Goal: Obtain resource: Download file/media

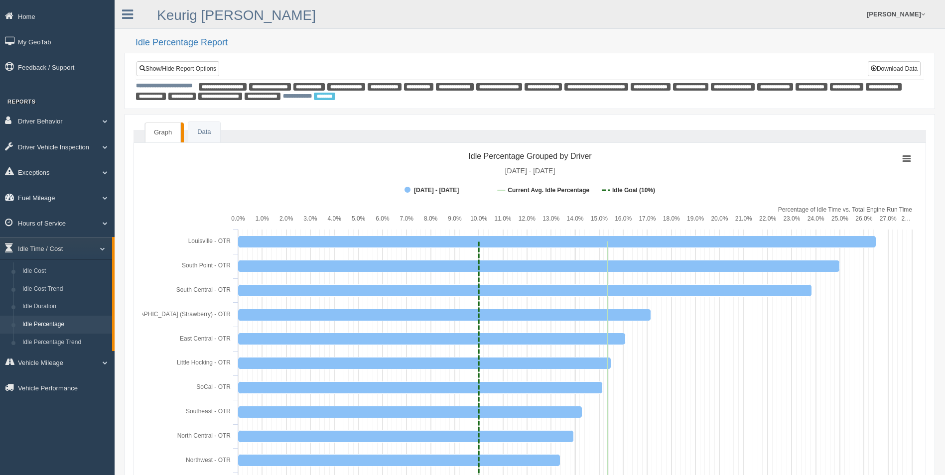
click at [106, 196] on span at bounding box center [101, 197] width 13 height 5
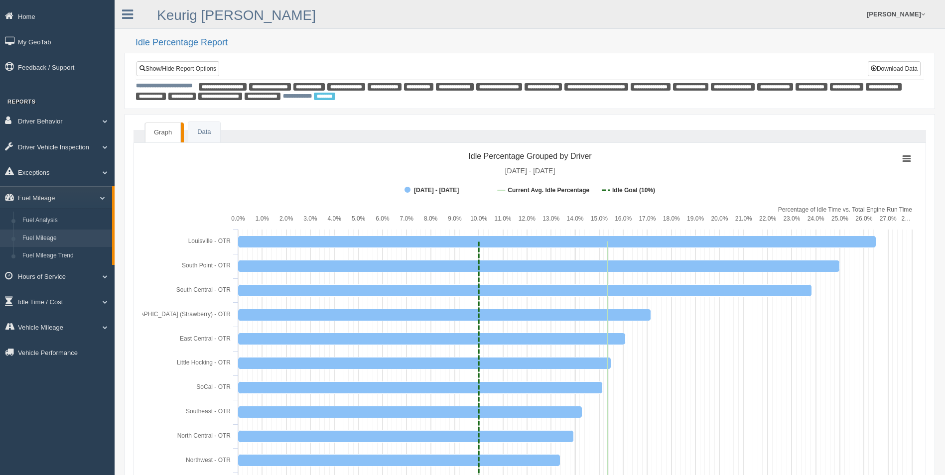
click at [64, 234] on link "Fuel Mileage" at bounding box center [65, 239] width 94 height 18
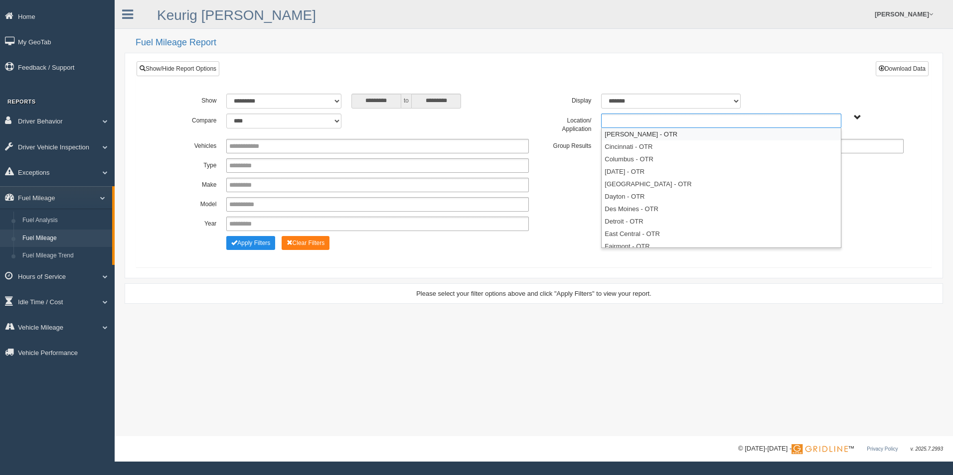
click at [679, 117] on ul at bounding box center [721, 121] width 240 height 14
click at [662, 134] on li "Beckley - OTR" at bounding box center [720, 134] width 239 height 12
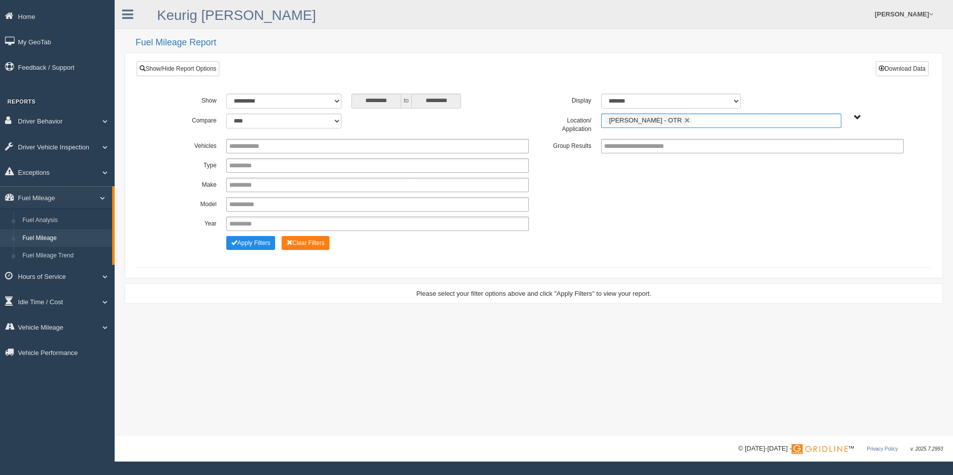
click at [681, 121] on ul "Beckley - OTR" at bounding box center [721, 121] width 240 height 14
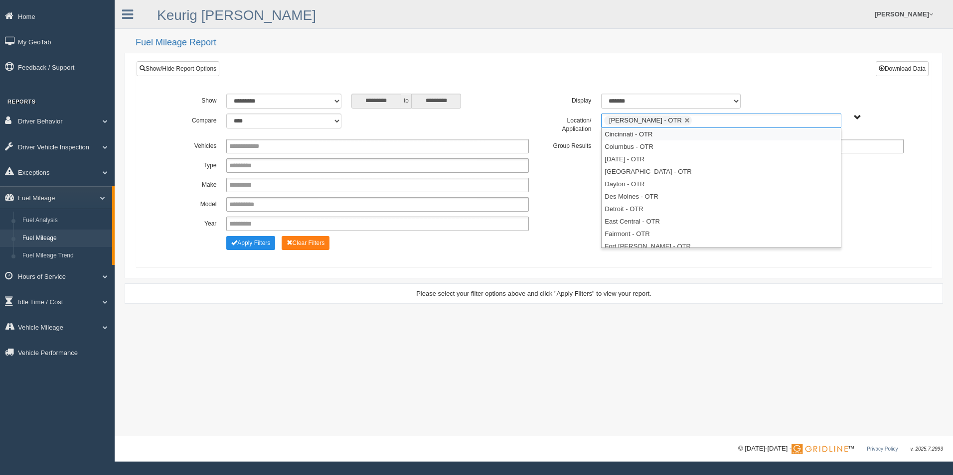
click at [666, 136] on li "Cincinnati - OTR" at bounding box center [720, 134] width 239 height 12
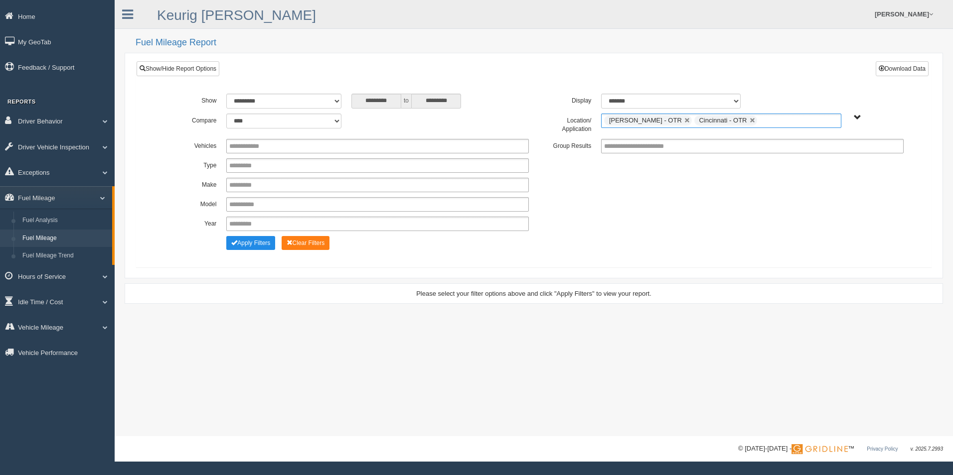
click at [737, 121] on ul "Beckley - OTR Cincinnati - OTR" at bounding box center [721, 121] width 240 height 14
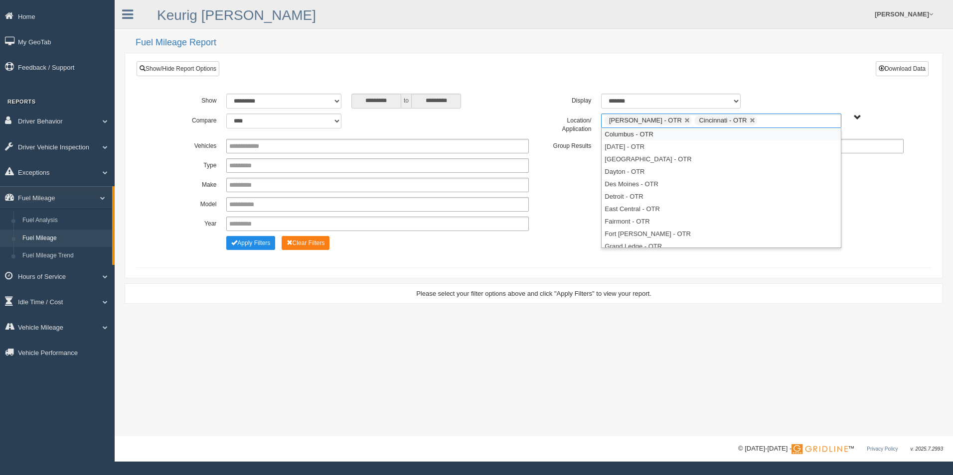
click at [706, 136] on li "Columbus - OTR" at bounding box center [720, 134] width 239 height 12
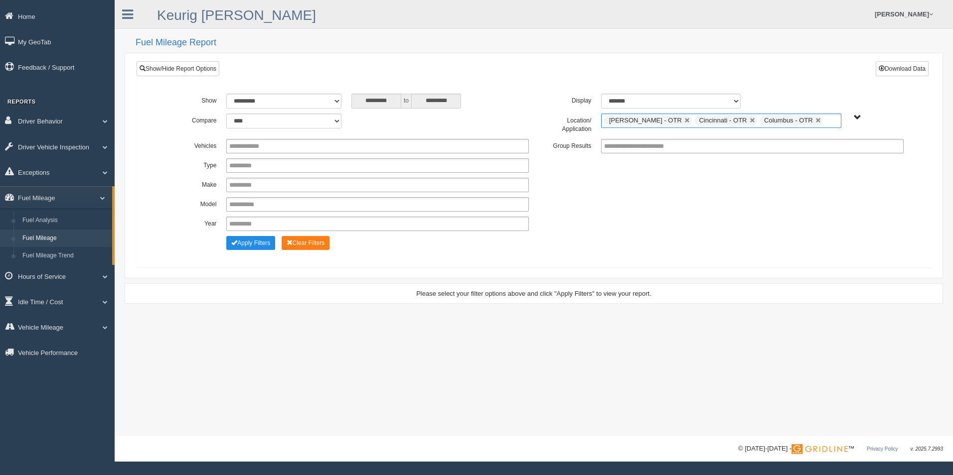
click at [802, 120] on ul "Beckley - OTR Cincinnati - OTR Columbus - OTR" at bounding box center [721, 121] width 240 height 14
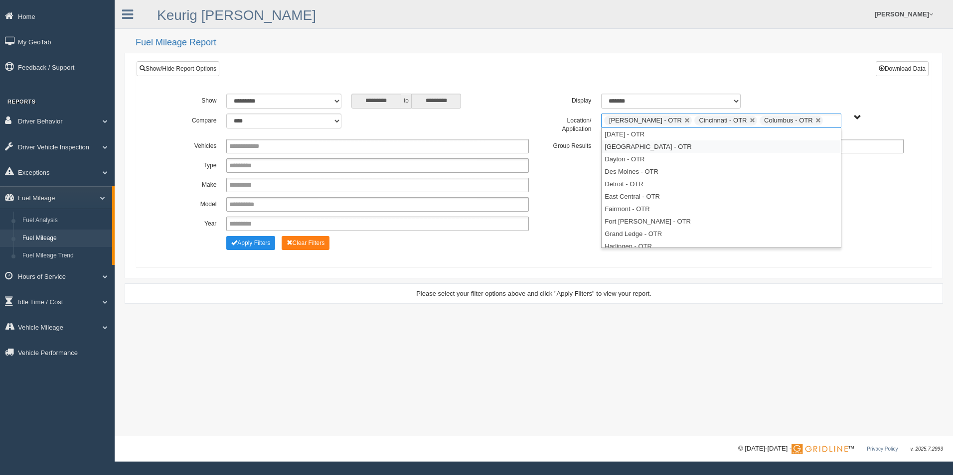
click at [652, 142] on li "Cranberry Township - OTR" at bounding box center [720, 146] width 239 height 12
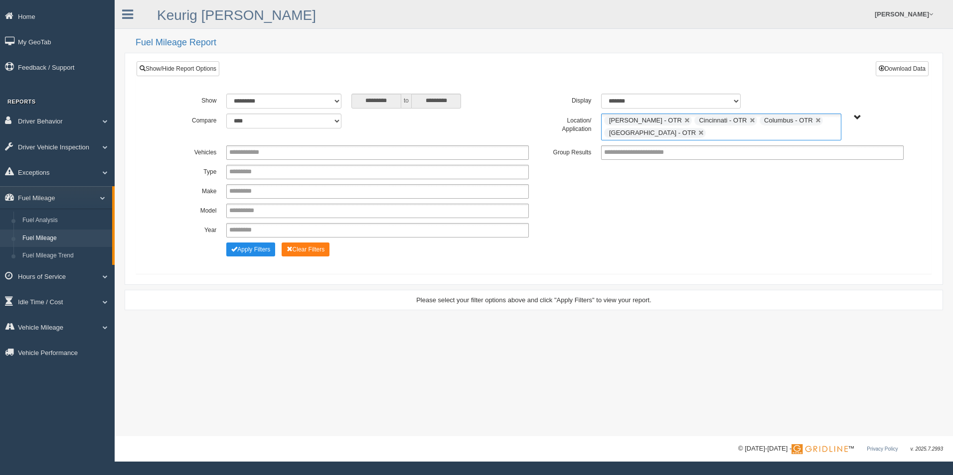
click at [732, 136] on ul "Beckley - OTR Cincinnati - OTR Columbus - OTR Cranberry Township - OTR" at bounding box center [721, 127] width 240 height 27
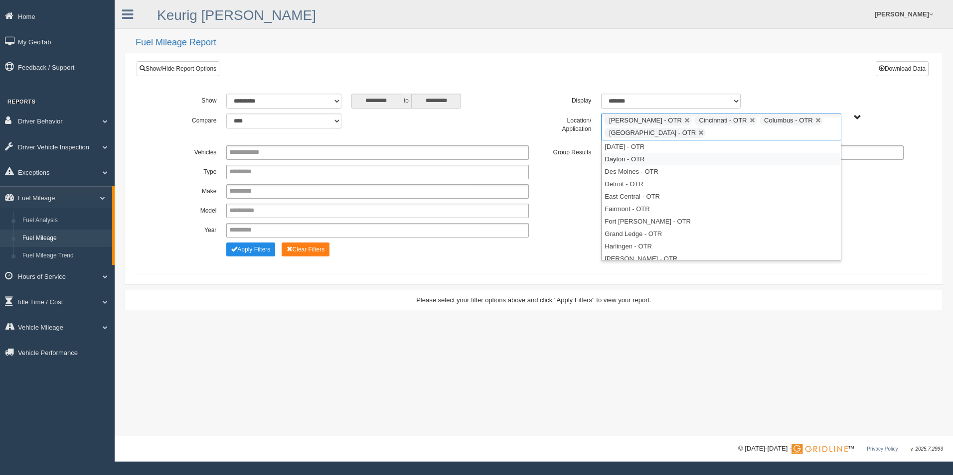
click at [665, 154] on li "Dayton - OTR" at bounding box center [720, 159] width 239 height 12
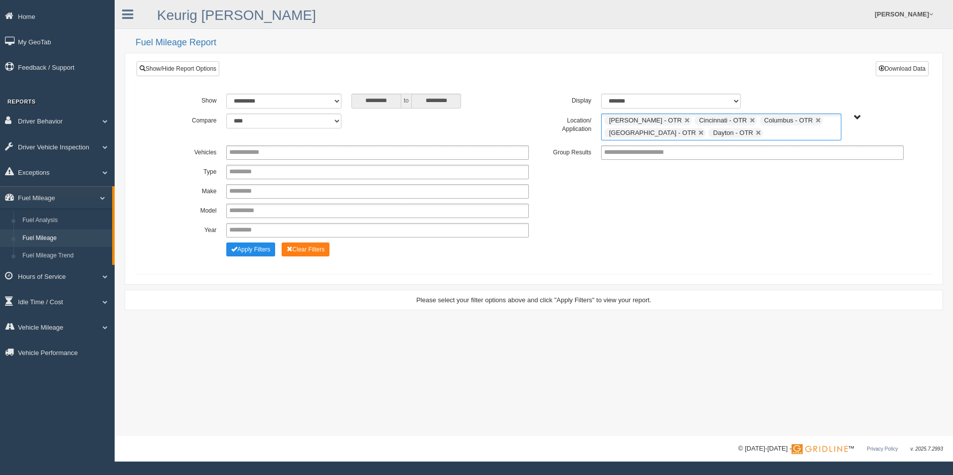
click at [774, 133] on ul "Beckley - OTR Cincinnati - OTR Columbus - OTR Cranberry Township - OTR Dayton -…" at bounding box center [721, 127] width 240 height 27
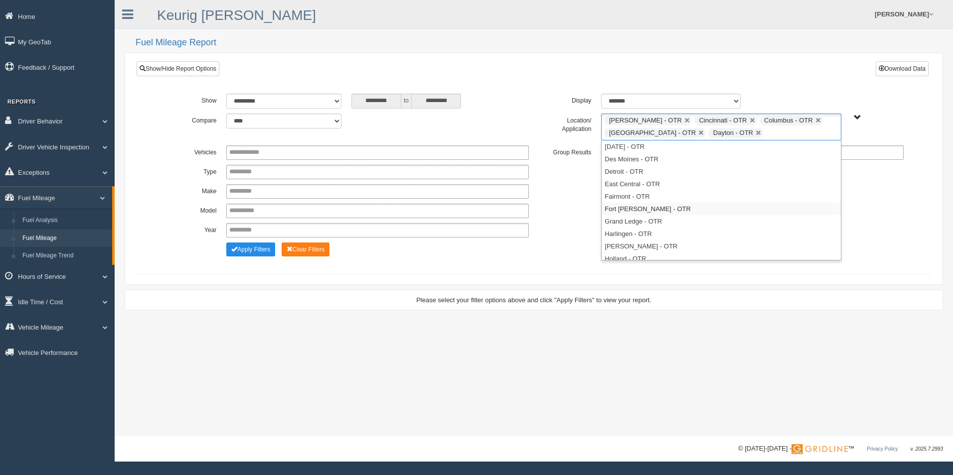
click at [631, 206] on li "Fort Wayne - OTR" at bounding box center [720, 209] width 239 height 12
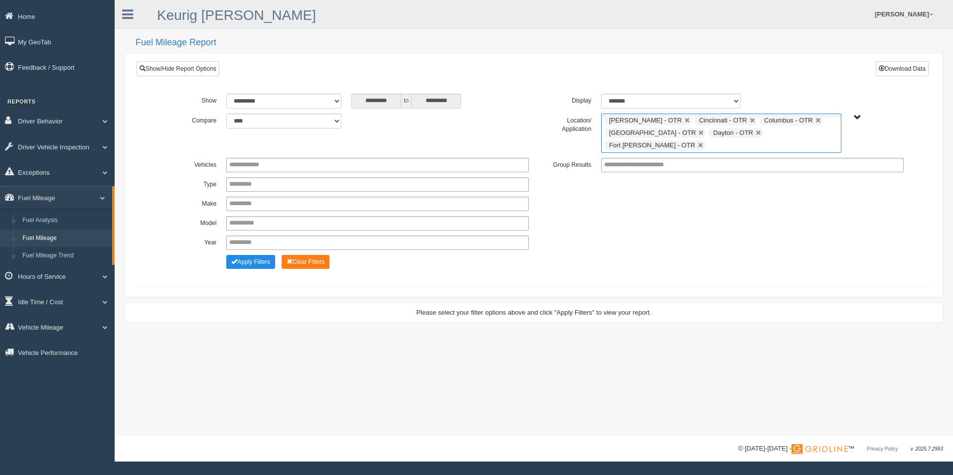
click at [831, 134] on ul "Beckley - OTR Cincinnati - OTR Columbus - OTR Cranberry Township - OTR Dayton -…" at bounding box center [721, 133] width 240 height 39
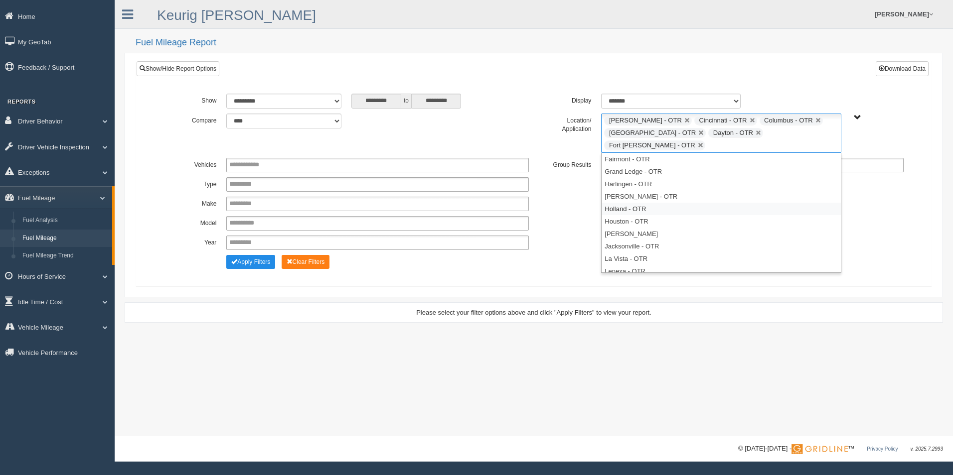
scroll to position [100, 0]
click at [639, 228] on li "Little Hocking - OTR" at bounding box center [720, 234] width 239 height 12
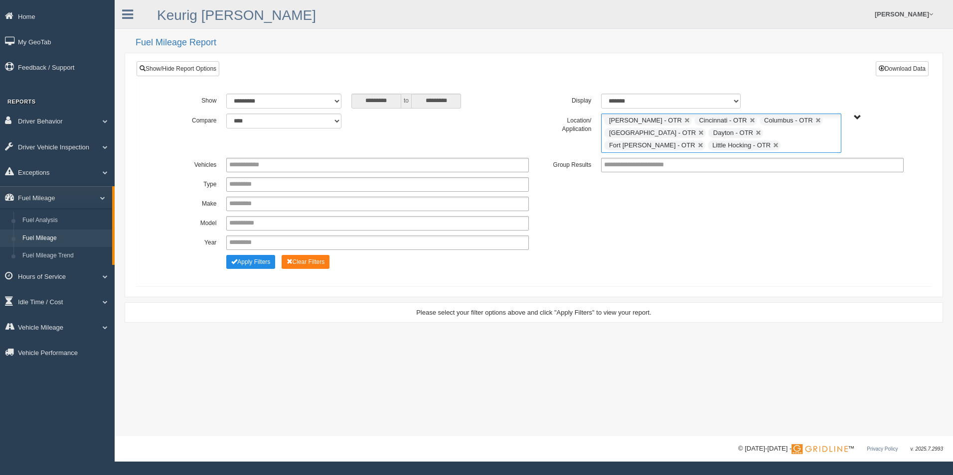
click at [697, 146] on ul "Beckley - OTR Cincinnati - OTR Columbus - OTR Cranberry Township - OTR Dayton -…" at bounding box center [721, 133] width 240 height 39
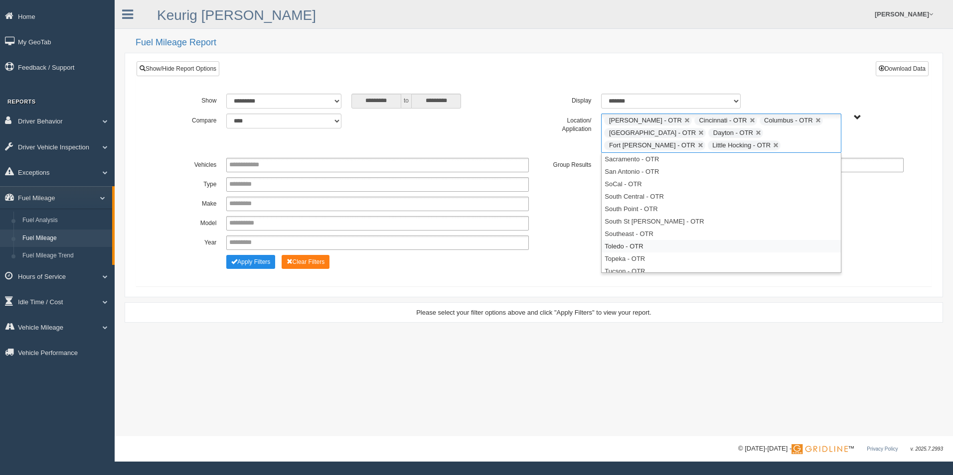
scroll to position [379, 0]
click at [648, 251] on li "Twinsburg - OTR" at bounding box center [720, 254] width 239 height 12
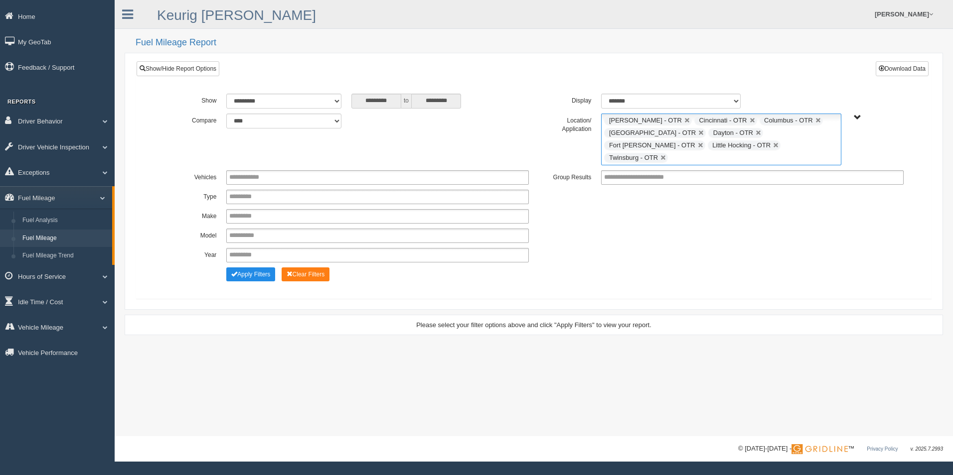
scroll to position [366, 0]
click at [757, 146] on ul "Beckley - OTR Cincinnati - OTR Columbus - OTR Cranberry Township - OTR Dayton -…" at bounding box center [721, 140] width 240 height 52
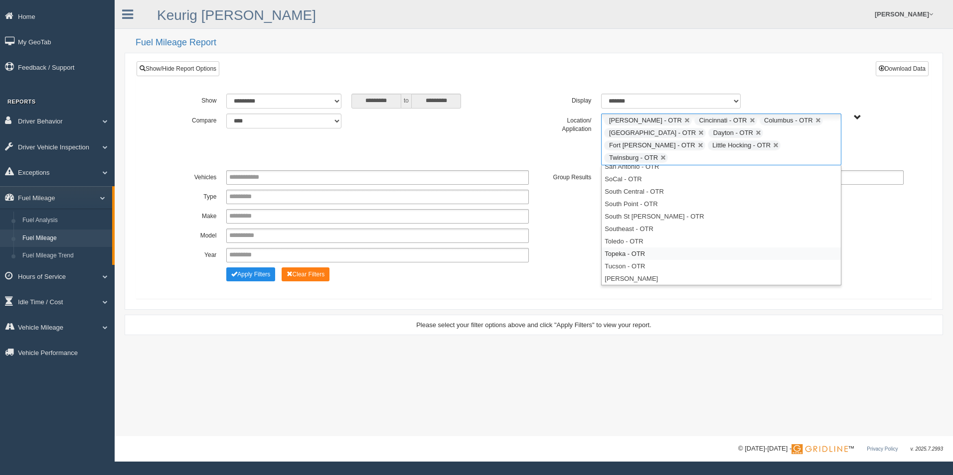
scroll to position [316, 0]
click at [653, 248] on li "South Point - OTR" at bounding box center [720, 254] width 239 height 12
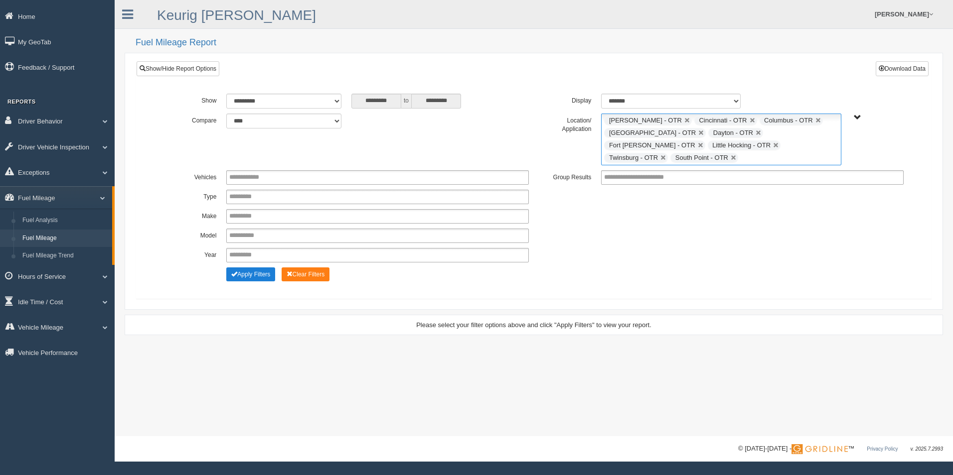
click at [239, 268] on button "Apply Filters" at bounding box center [250, 275] width 49 height 14
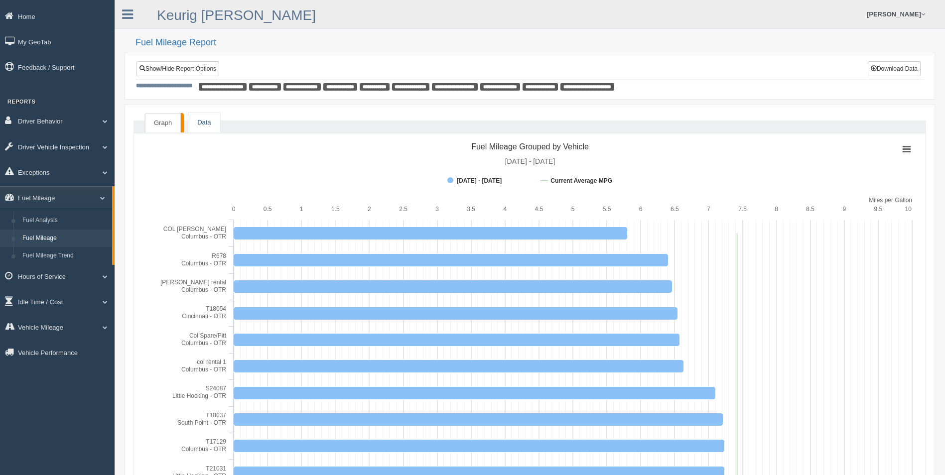
click at [202, 120] on link "Data" at bounding box center [203, 123] width 31 height 20
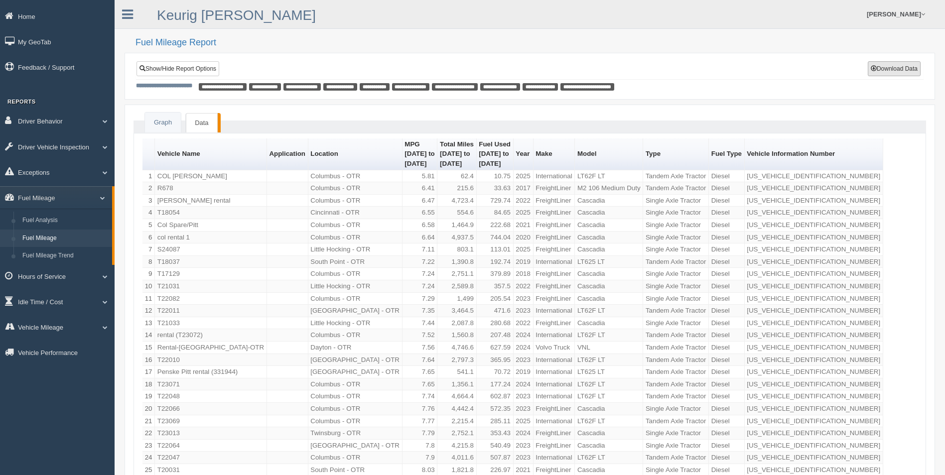
click at [872, 73] on button "Download Data" at bounding box center [894, 68] width 53 height 15
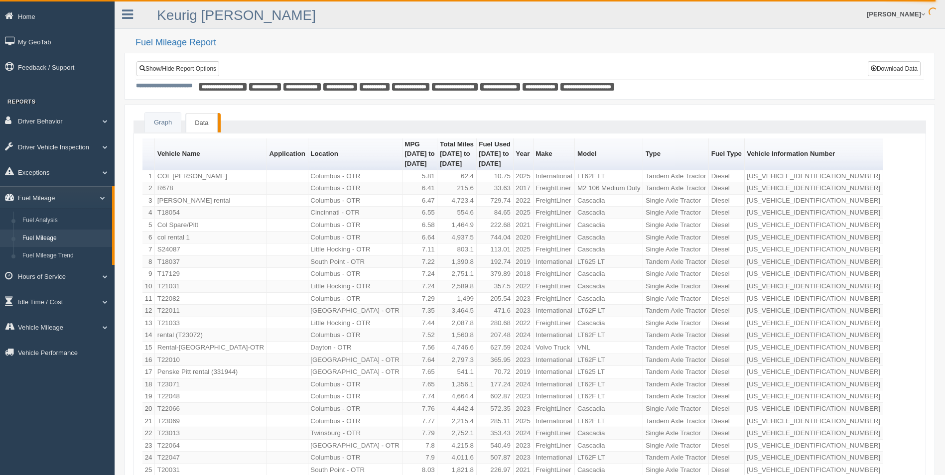
click at [104, 195] on span at bounding box center [98, 197] width 13 height 5
click at [101, 248] on span at bounding box center [101, 248] width 13 height 5
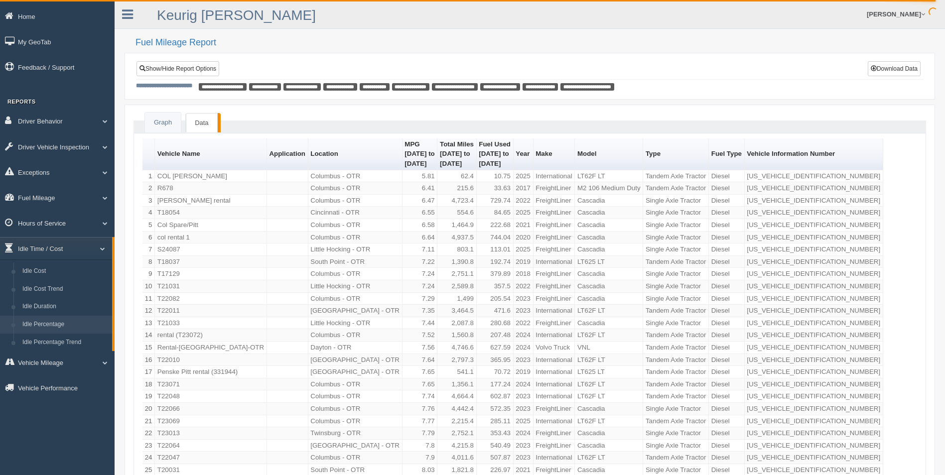
click at [56, 321] on link "Idle Percentage" at bounding box center [65, 325] width 94 height 18
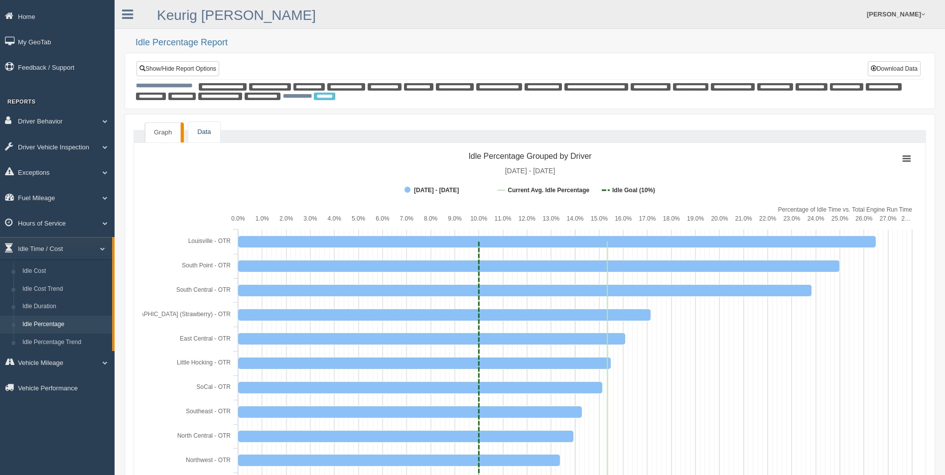
click at [201, 133] on link "Data" at bounding box center [203, 132] width 31 height 20
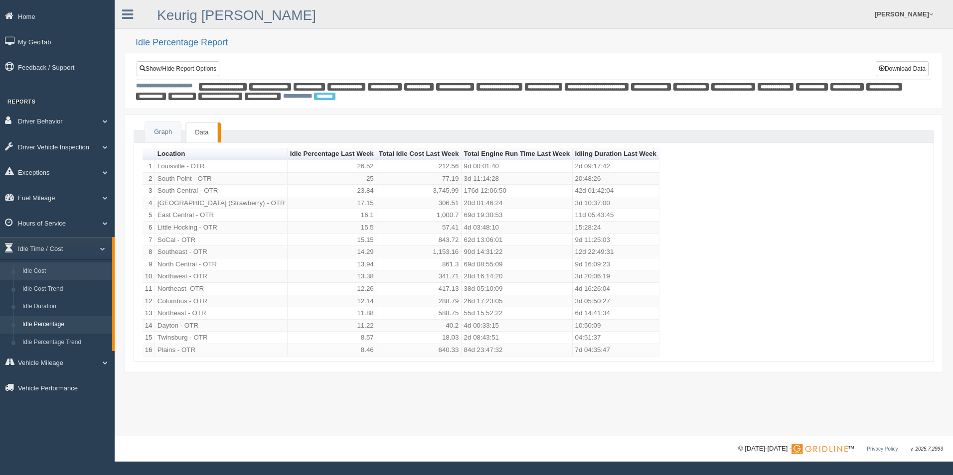
click at [51, 266] on link "Idle Cost" at bounding box center [65, 272] width 94 height 18
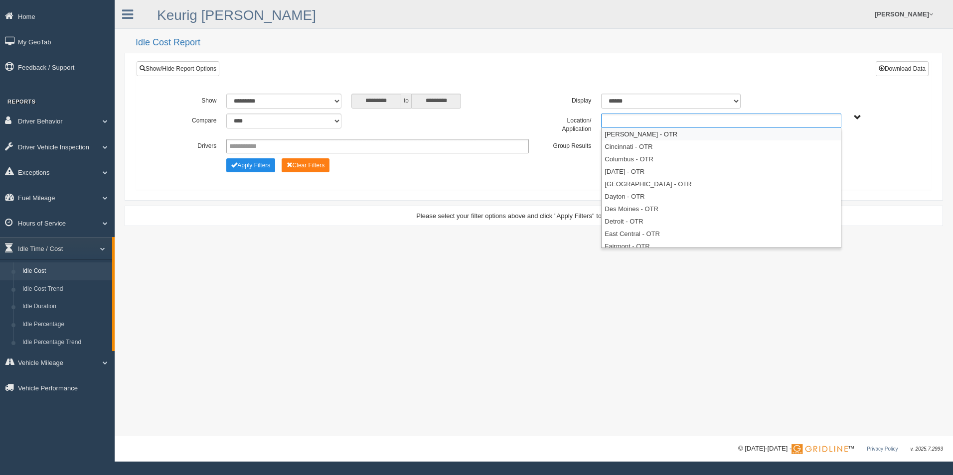
click at [714, 128] on div "Beckley - OTR Cincinnati - OTR Columbus - OTR Corpus Christi - OTR Cranberry To…" at bounding box center [721, 121] width 240 height 14
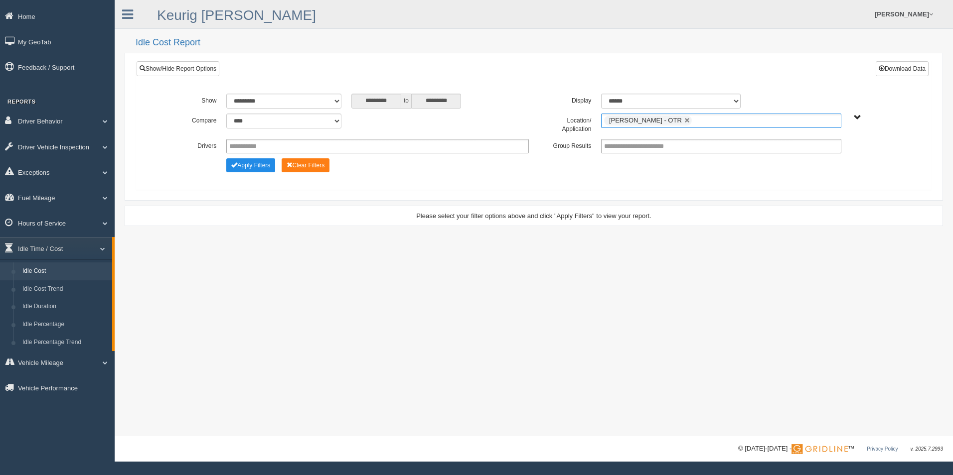
click at [823, 123] on ul "Beckley - OTR" at bounding box center [721, 121] width 240 height 14
click at [688, 136] on li "Cincinnati - OTR" at bounding box center [720, 134] width 239 height 12
click at [759, 118] on input "text" at bounding box center [765, 121] width 12 height 12
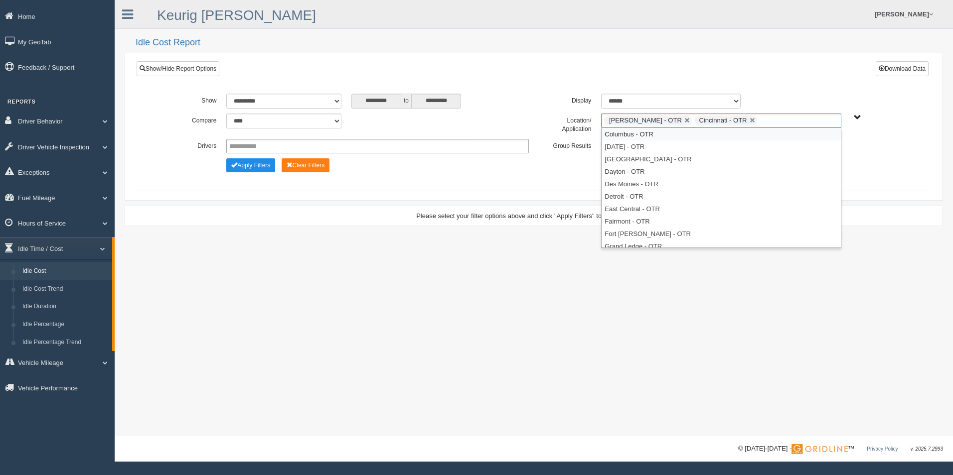
click at [702, 139] on li "Columbus - OTR" at bounding box center [720, 134] width 239 height 12
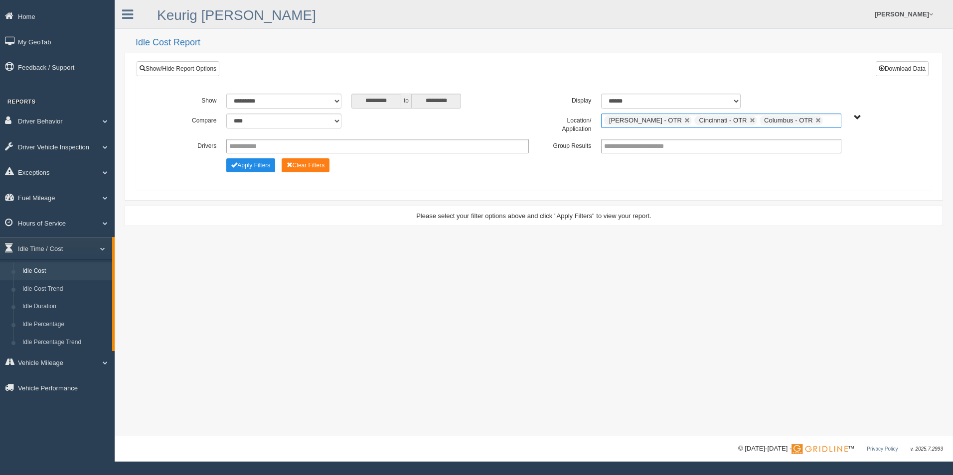
click at [807, 118] on ul "Beckley - OTR Cincinnati - OTR Columbus - OTR" at bounding box center [721, 121] width 240 height 14
click at [684, 143] on li "Cranberry Township - OTR" at bounding box center [720, 146] width 239 height 12
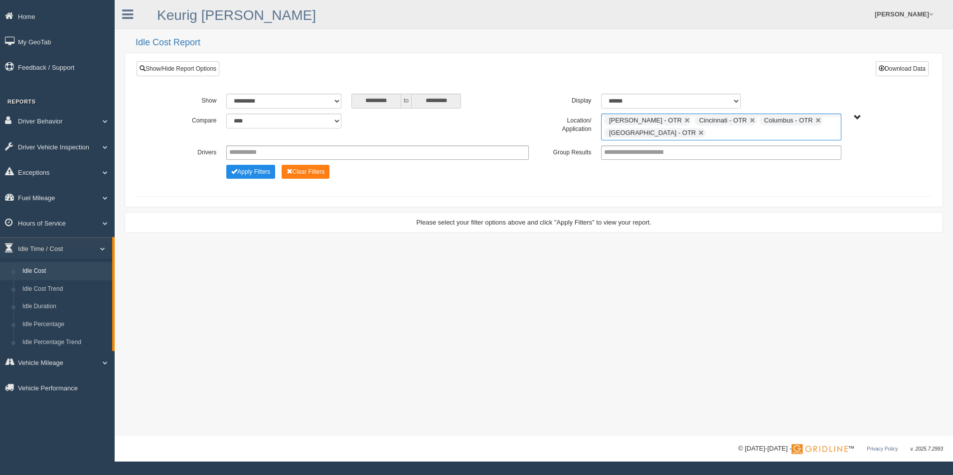
click at [748, 135] on ul "Beckley - OTR Cincinnati - OTR Columbus - OTR Cranberry Township - OTR" at bounding box center [721, 127] width 240 height 27
click at [683, 161] on li "Dayton - OTR" at bounding box center [720, 159] width 239 height 12
click at [783, 133] on ul "[PERSON_NAME] - OTR Cincinnati - OTR Columbus - OTR [GEOGRAPHIC_DATA] - [GEOGRA…" at bounding box center [721, 127] width 240 height 27
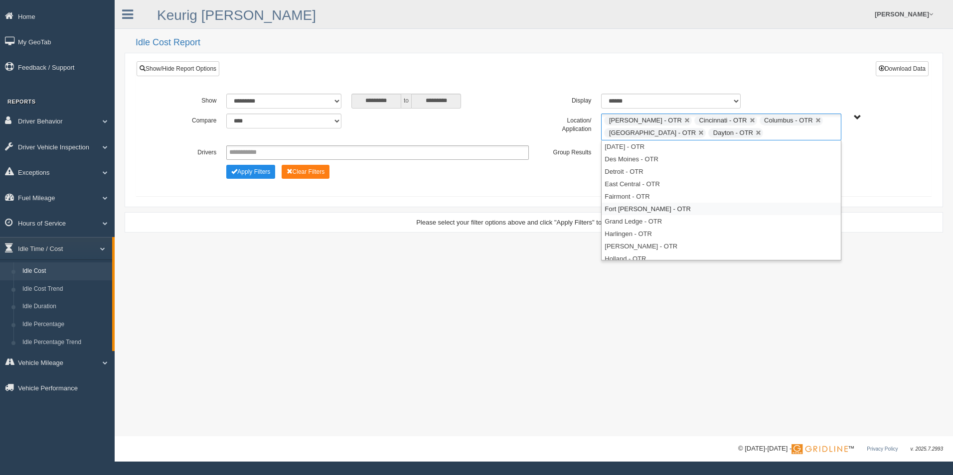
click at [669, 208] on li "Fort [PERSON_NAME] - OTR" at bounding box center [720, 209] width 239 height 12
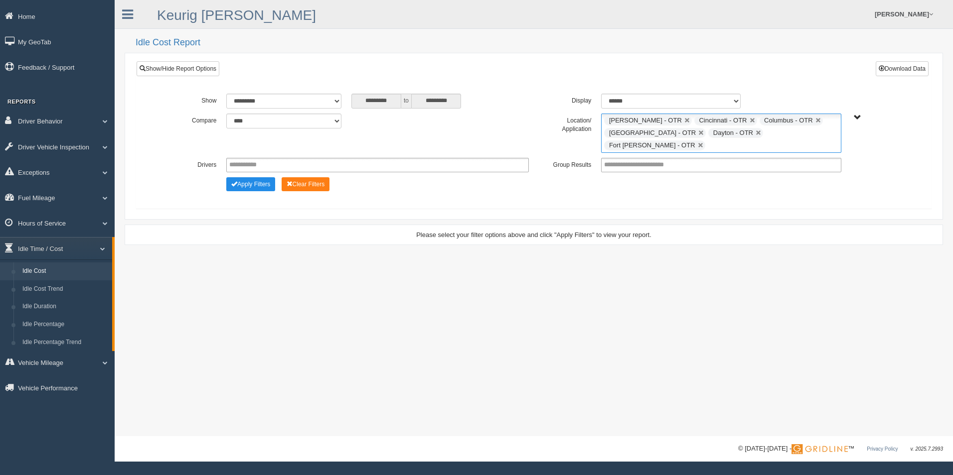
click at [831, 131] on ul "Beckley - OTR Cincinnati - OTR Columbus - OTR Cranberry Township - OTR Dayton -…" at bounding box center [721, 133] width 240 height 39
click at [650, 228] on li "Little Hocking - OTR" at bounding box center [720, 234] width 239 height 12
click at [702, 146] on ul "Beckley - OTR Cincinnati - OTR Columbus - OTR Cranberry Township - OTR Dayton -…" at bounding box center [721, 133] width 240 height 39
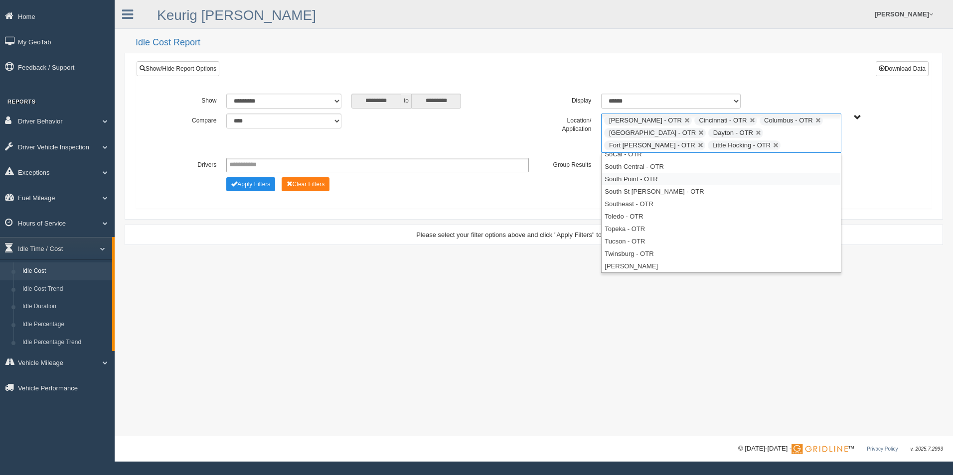
click at [658, 179] on li "South Point - OTR" at bounding box center [720, 179] width 239 height 12
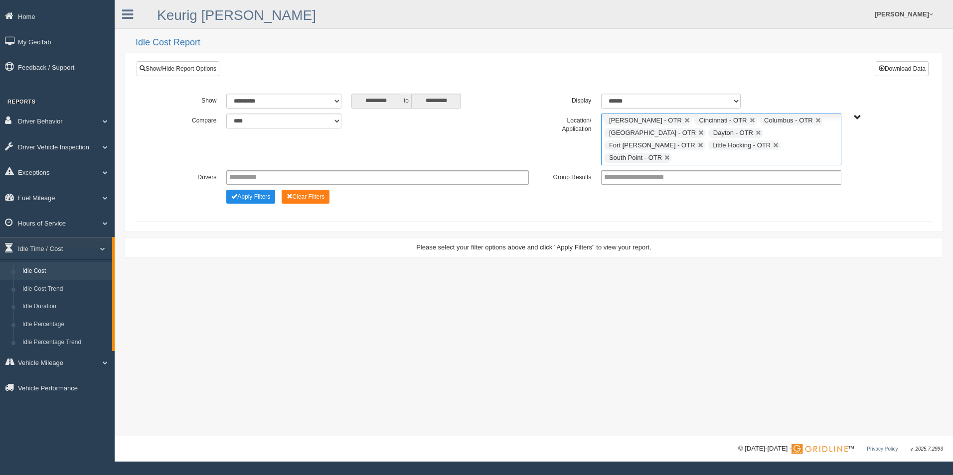
scroll to position [366, 0]
click at [687, 152] on input "text" at bounding box center [680, 158] width 12 height 12
click at [630, 273] on li "Twinsburg - OTR" at bounding box center [720, 279] width 239 height 12
click at [753, 152] on input "text" at bounding box center [746, 158] width 12 height 12
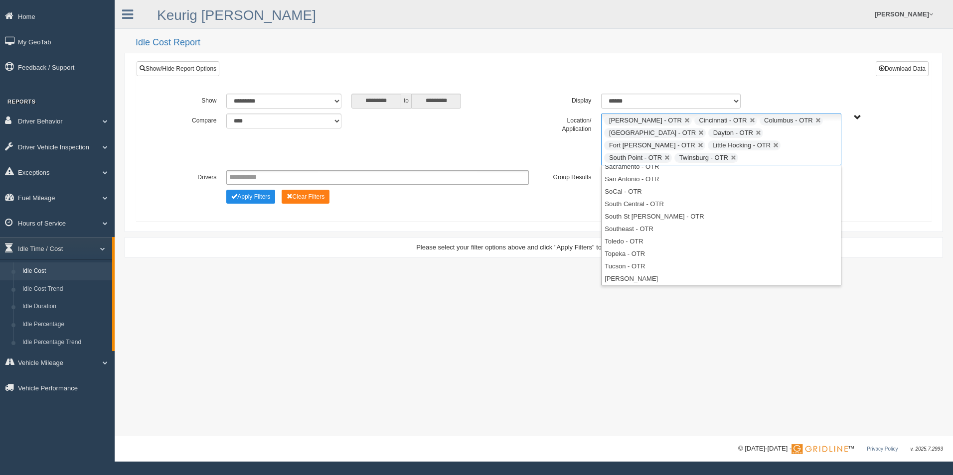
click at [570, 344] on div "**********" at bounding box center [534, 218] width 838 height 436
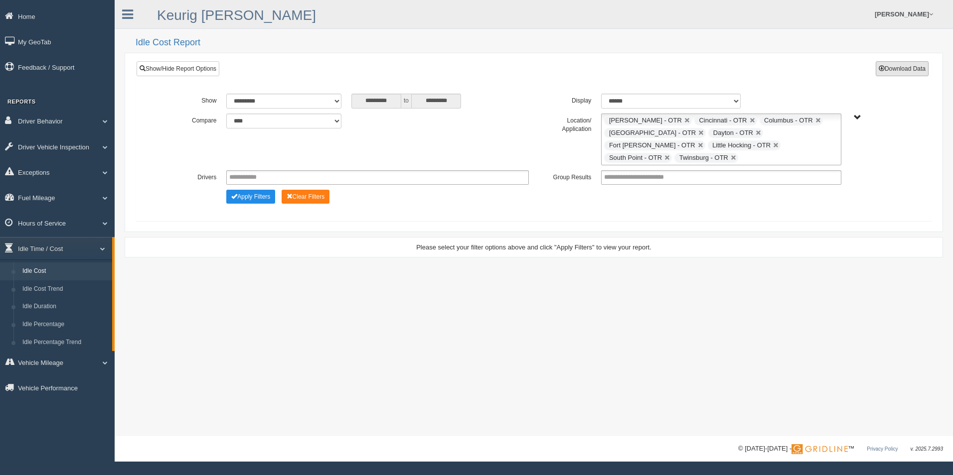
click at [913, 73] on button "Download Data" at bounding box center [901, 68] width 53 height 15
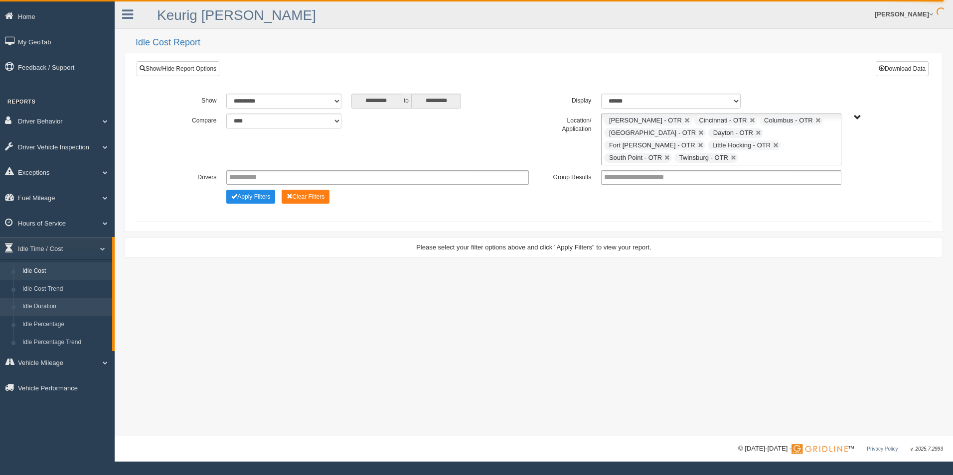
click at [54, 308] on link "Idle Duration" at bounding box center [65, 307] width 94 height 18
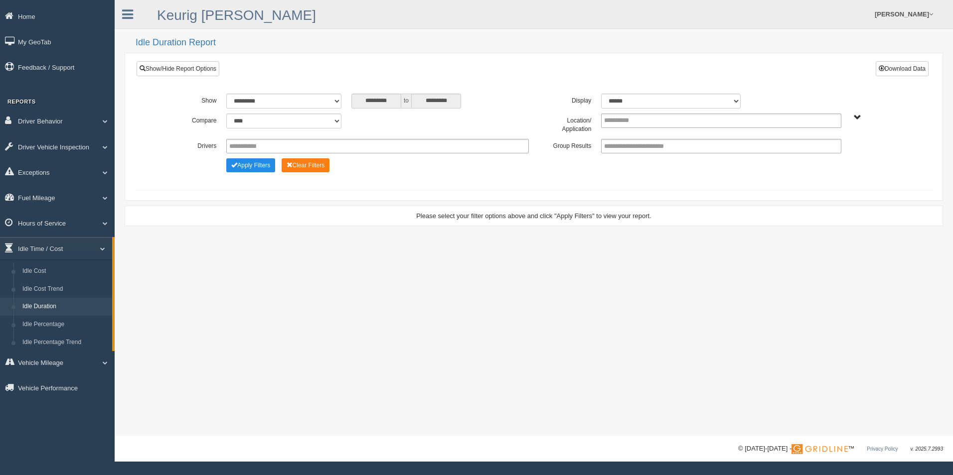
click at [53, 322] on link "Idle Percentage" at bounding box center [65, 325] width 94 height 18
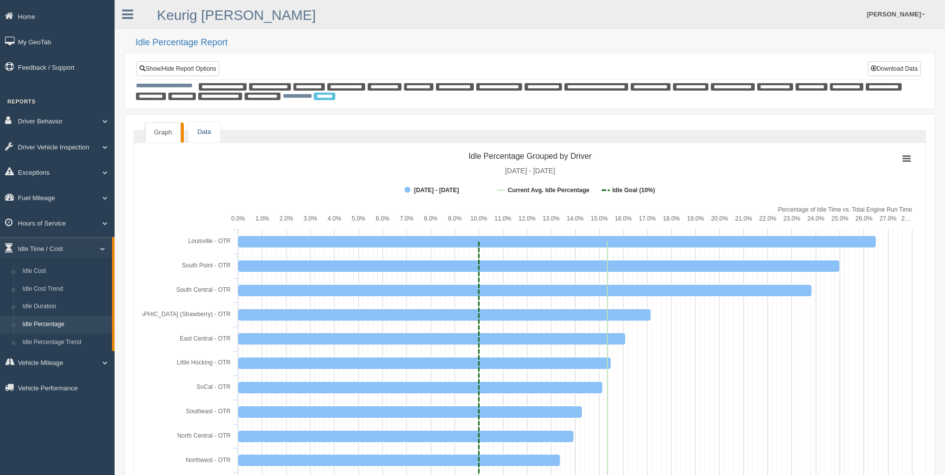
click at [205, 130] on link "Data" at bounding box center [203, 132] width 31 height 20
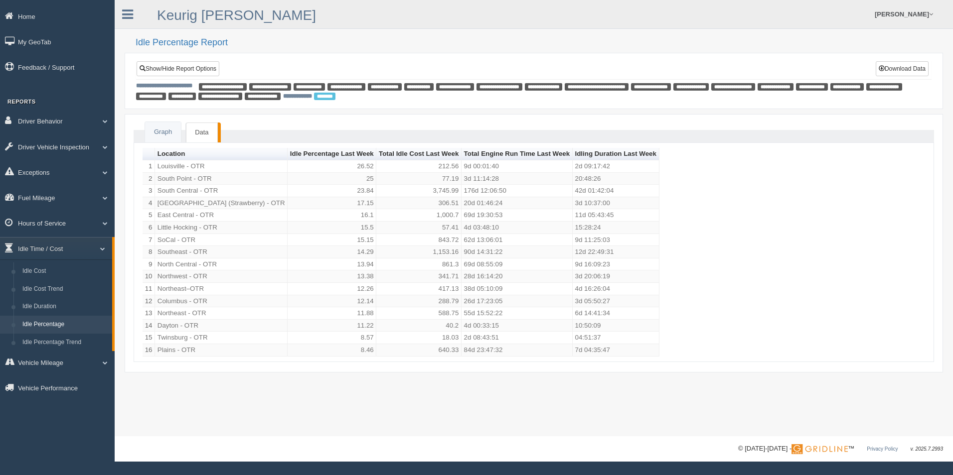
click at [56, 320] on link "Idle Percentage" at bounding box center [65, 325] width 94 height 18
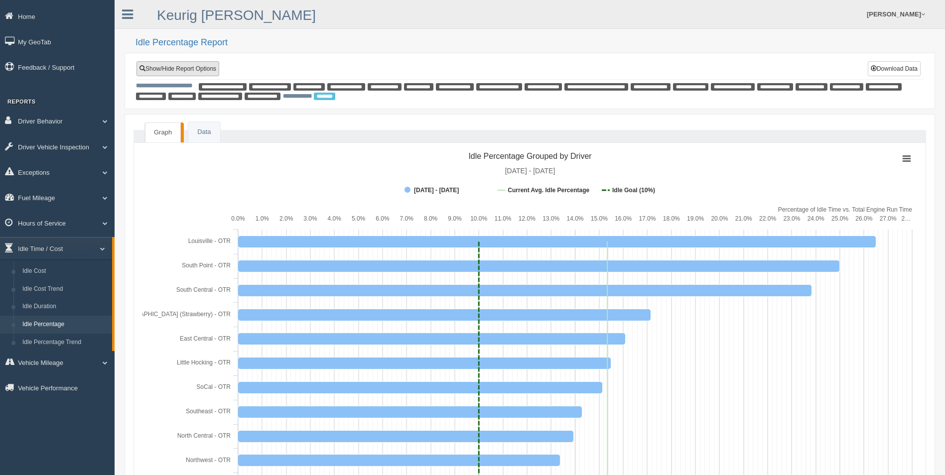
click at [155, 69] on link "Show/Hide Report Options" at bounding box center [178, 68] width 83 height 15
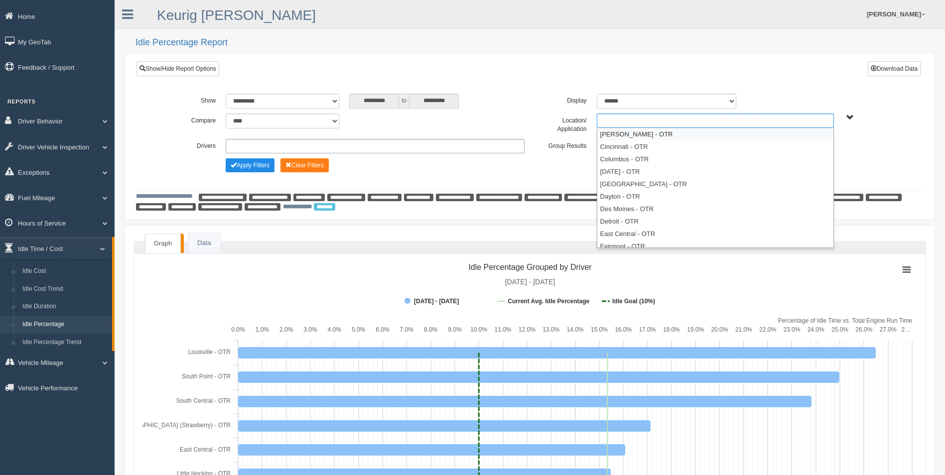
click at [642, 117] on ul at bounding box center [715, 121] width 237 height 14
click at [637, 135] on li "[PERSON_NAME] - OTR" at bounding box center [715, 134] width 236 height 12
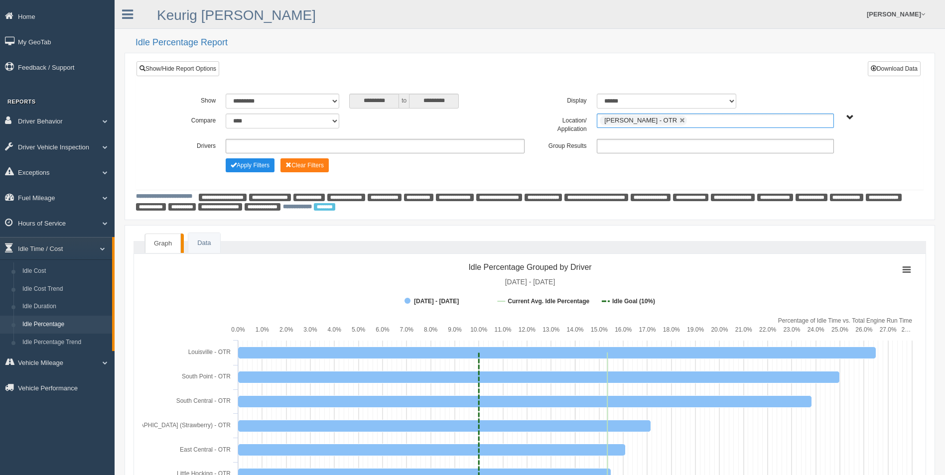
click at [674, 124] on ul "[PERSON_NAME] - OTR" at bounding box center [715, 121] width 237 height 14
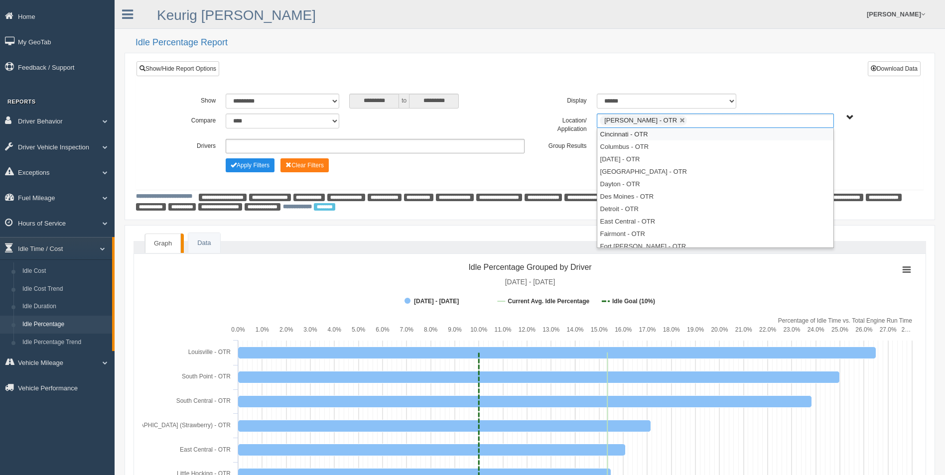
click at [666, 132] on li "Cincinnati - OTR" at bounding box center [715, 134] width 236 height 12
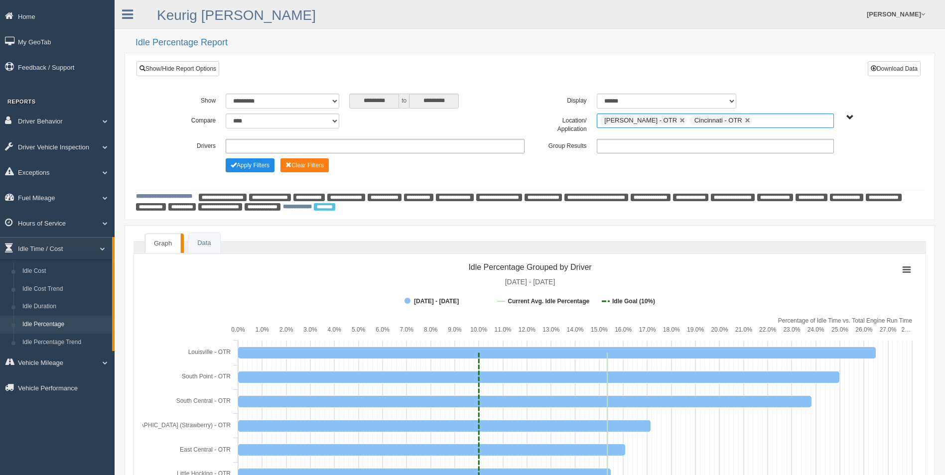
click at [740, 125] on ul "[PERSON_NAME] - OTR Cincinnati - OTR" at bounding box center [715, 121] width 237 height 14
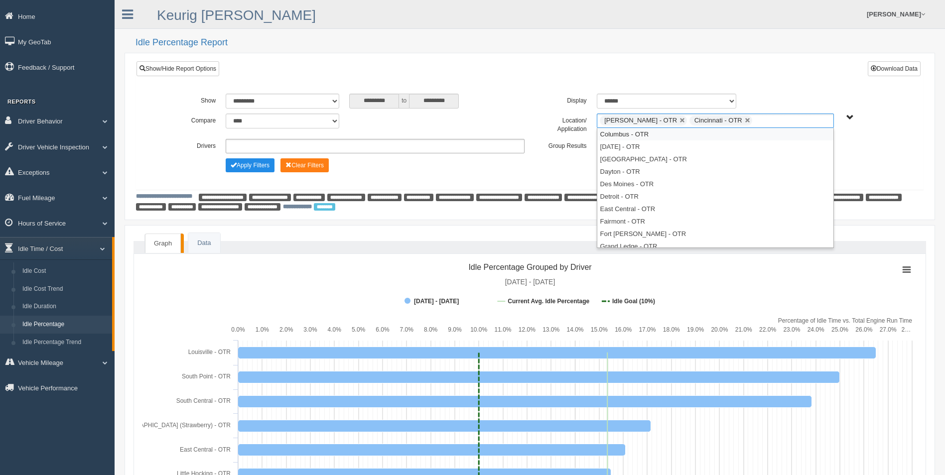
click at [701, 135] on li "Columbus - OTR" at bounding box center [715, 134] width 236 height 12
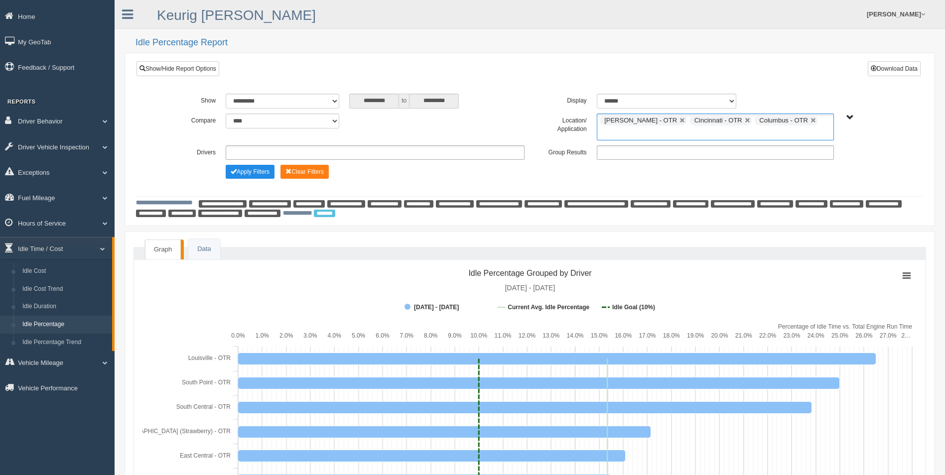
click at [809, 121] on ul "[PERSON_NAME] - OTR Cincinnati - OTR Columbus - OTR" at bounding box center [715, 127] width 237 height 27
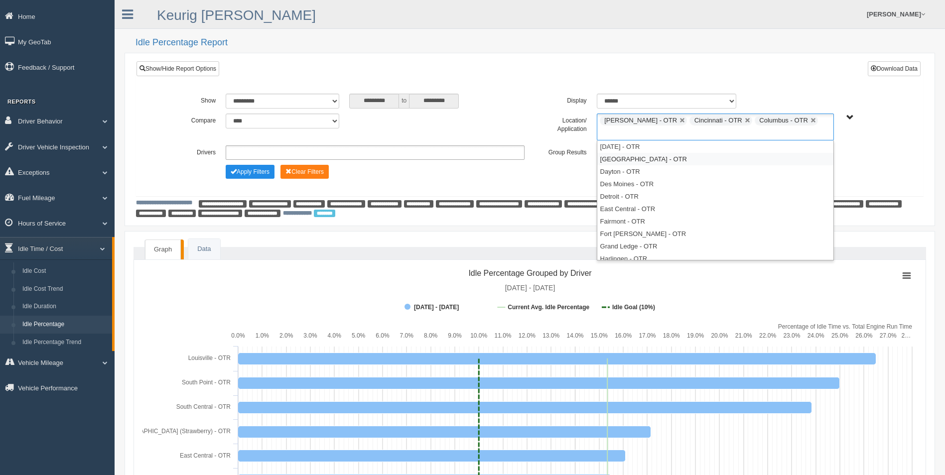
click at [661, 153] on li "[GEOGRAPHIC_DATA] - OTR" at bounding box center [715, 159] width 236 height 12
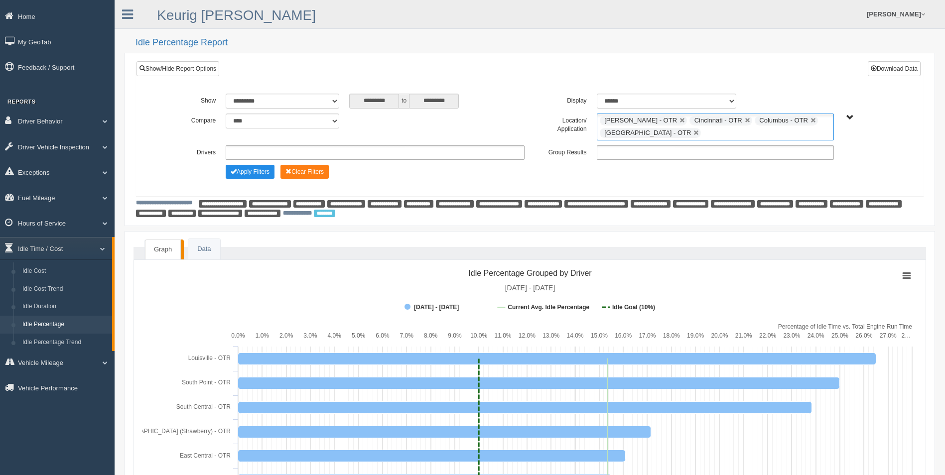
click at [713, 136] on ul "[PERSON_NAME] - OTR Cincinnati - OTR Columbus - OTR [GEOGRAPHIC_DATA] - [GEOGRA…" at bounding box center [715, 127] width 237 height 27
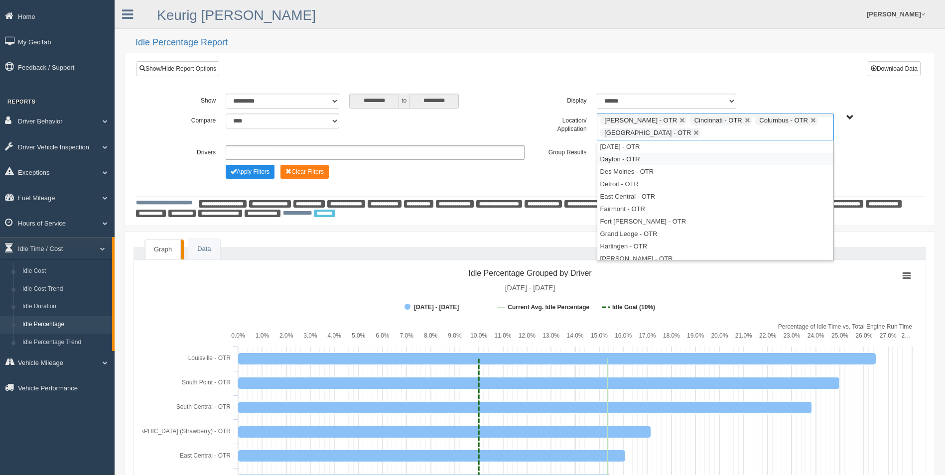
click at [655, 160] on li "Dayton - OTR" at bounding box center [715, 159] width 236 height 12
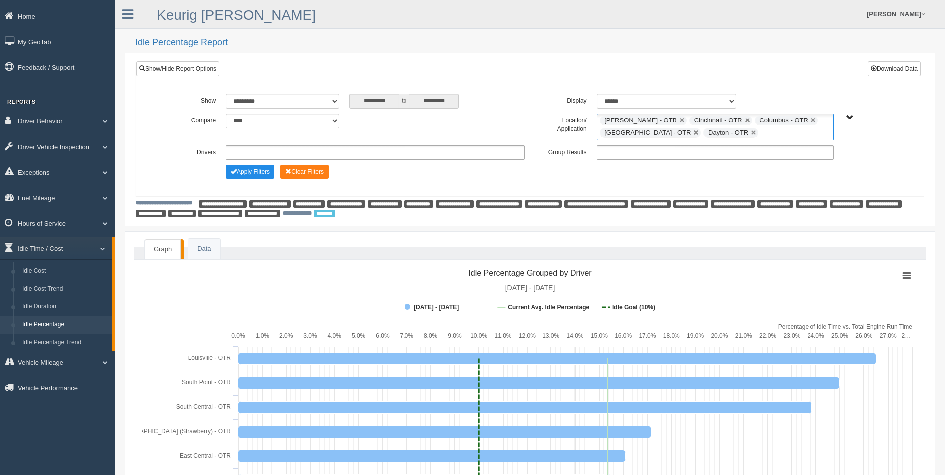
click at [768, 132] on ul "[PERSON_NAME] - OTR Cincinnati - OTR Columbus - OTR [GEOGRAPHIC_DATA] - [GEOGRA…" at bounding box center [715, 127] width 237 height 27
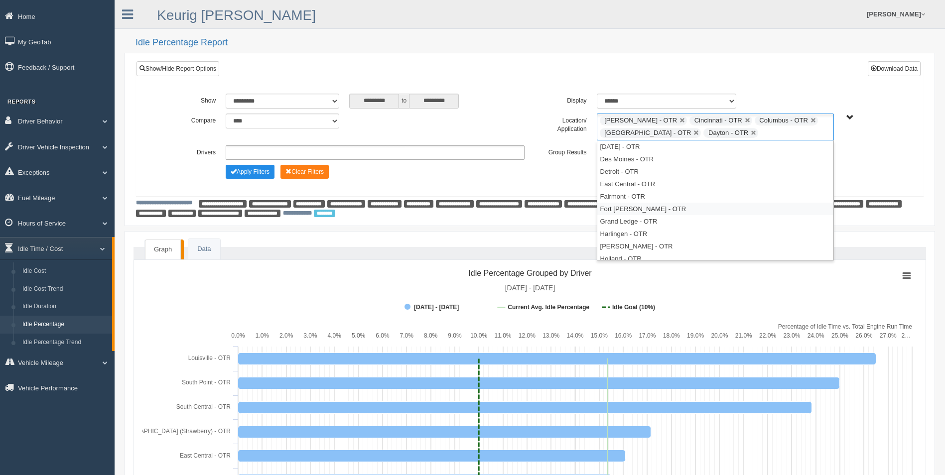
click at [641, 209] on li "Fort [PERSON_NAME] - OTR" at bounding box center [715, 209] width 236 height 12
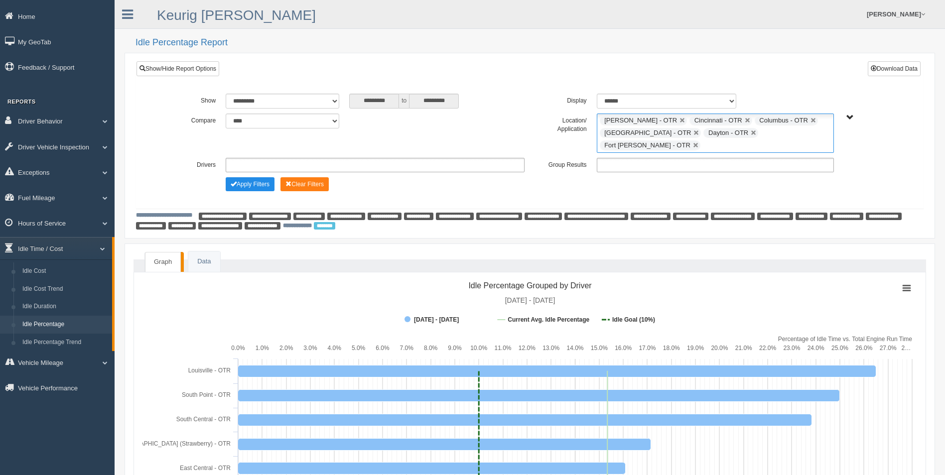
click at [715, 140] on input "text" at bounding box center [709, 146] width 12 height 12
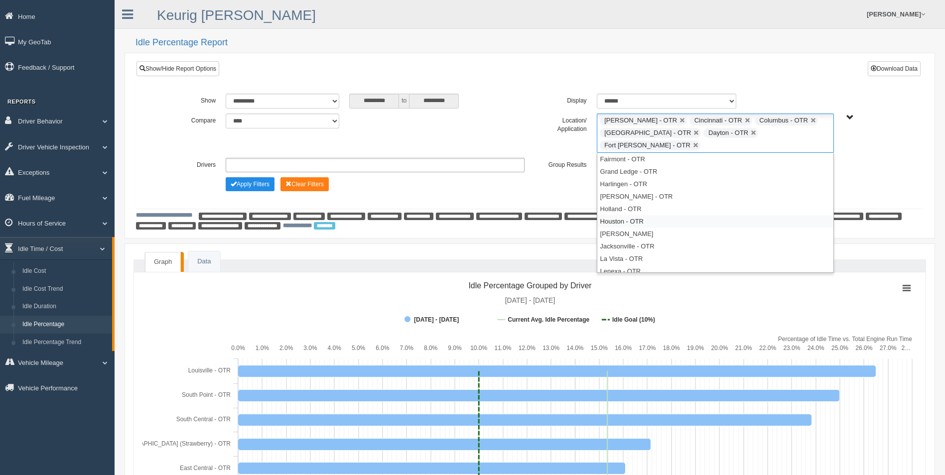
scroll to position [100, 0]
click at [664, 228] on li "Little Hocking - OTR" at bounding box center [715, 234] width 236 height 12
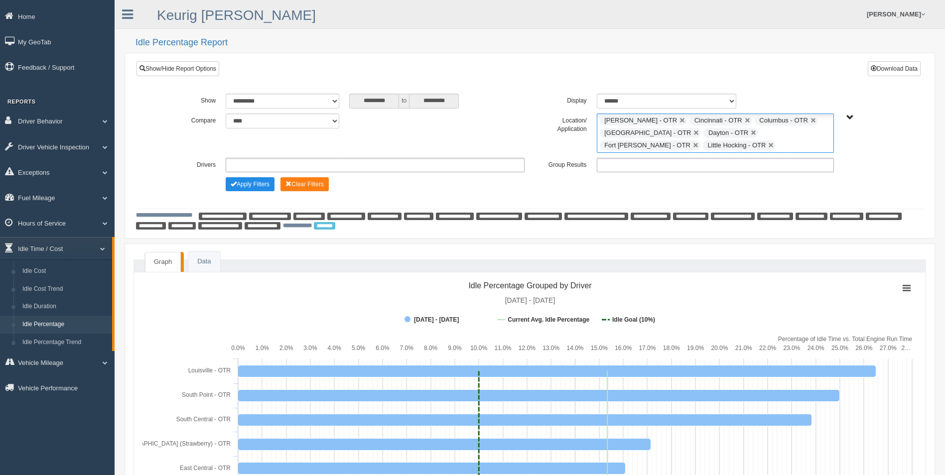
click at [778, 145] on input "text" at bounding box center [784, 146] width 12 height 12
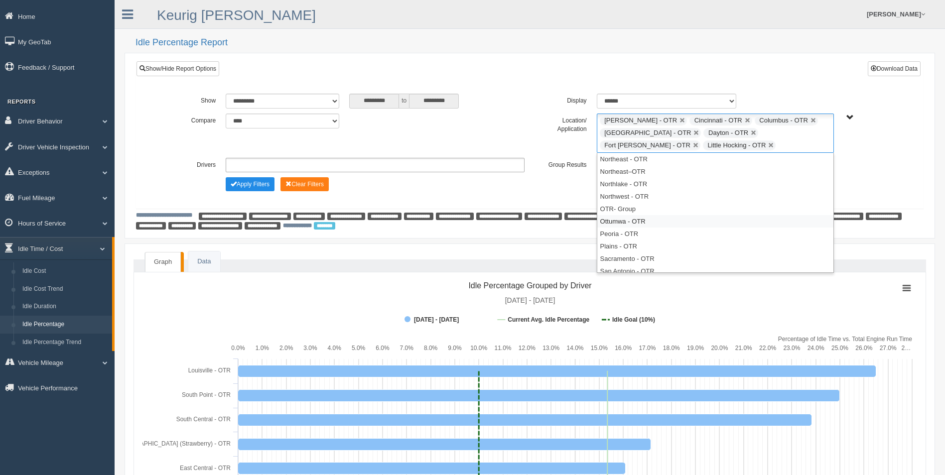
scroll to position [299, 0]
click at [653, 257] on li "South Point - OTR" at bounding box center [715, 259] width 236 height 12
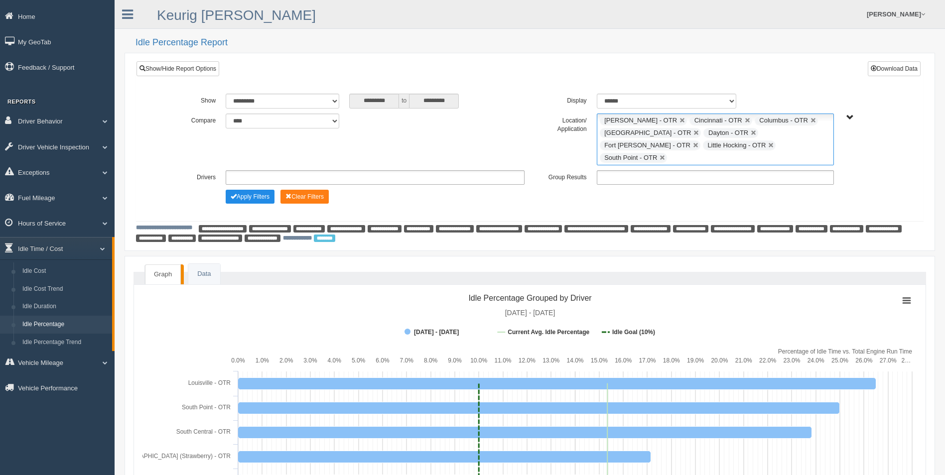
click at [682, 152] on input "text" at bounding box center [676, 158] width 12 height 12
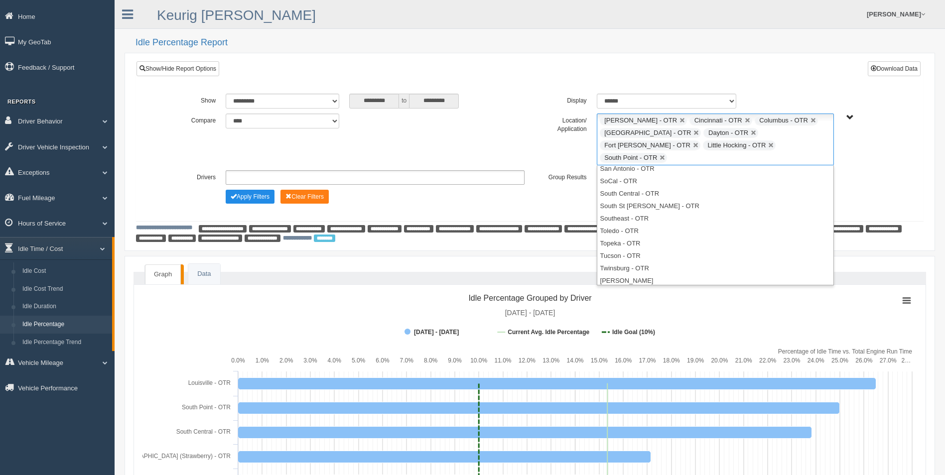
scroll to position [366, 0]
click at [632, 260] on li "Twinsburg - OTR" at bounding box center [715, 266] width 236 height 12
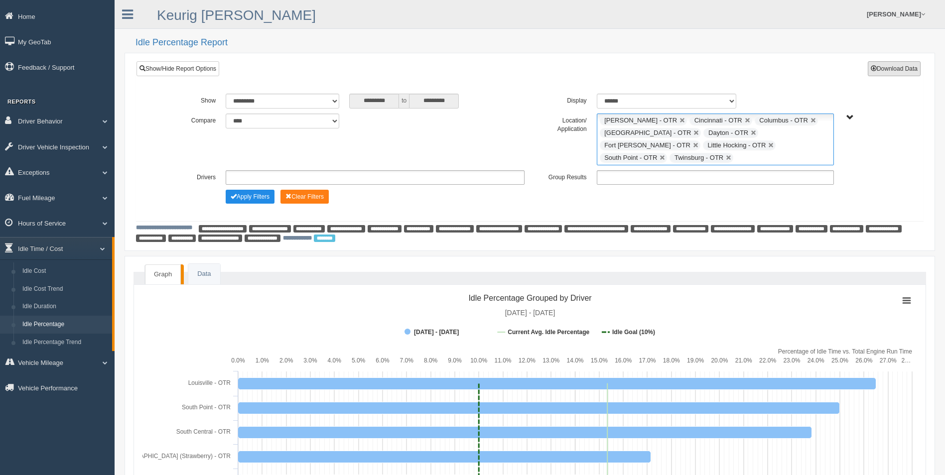
click at [886, 71] on button "Download Data" at bounding box center [894, 68] width 53 height 15
